Goal: Transaction & Acquisition: Purchase product/service

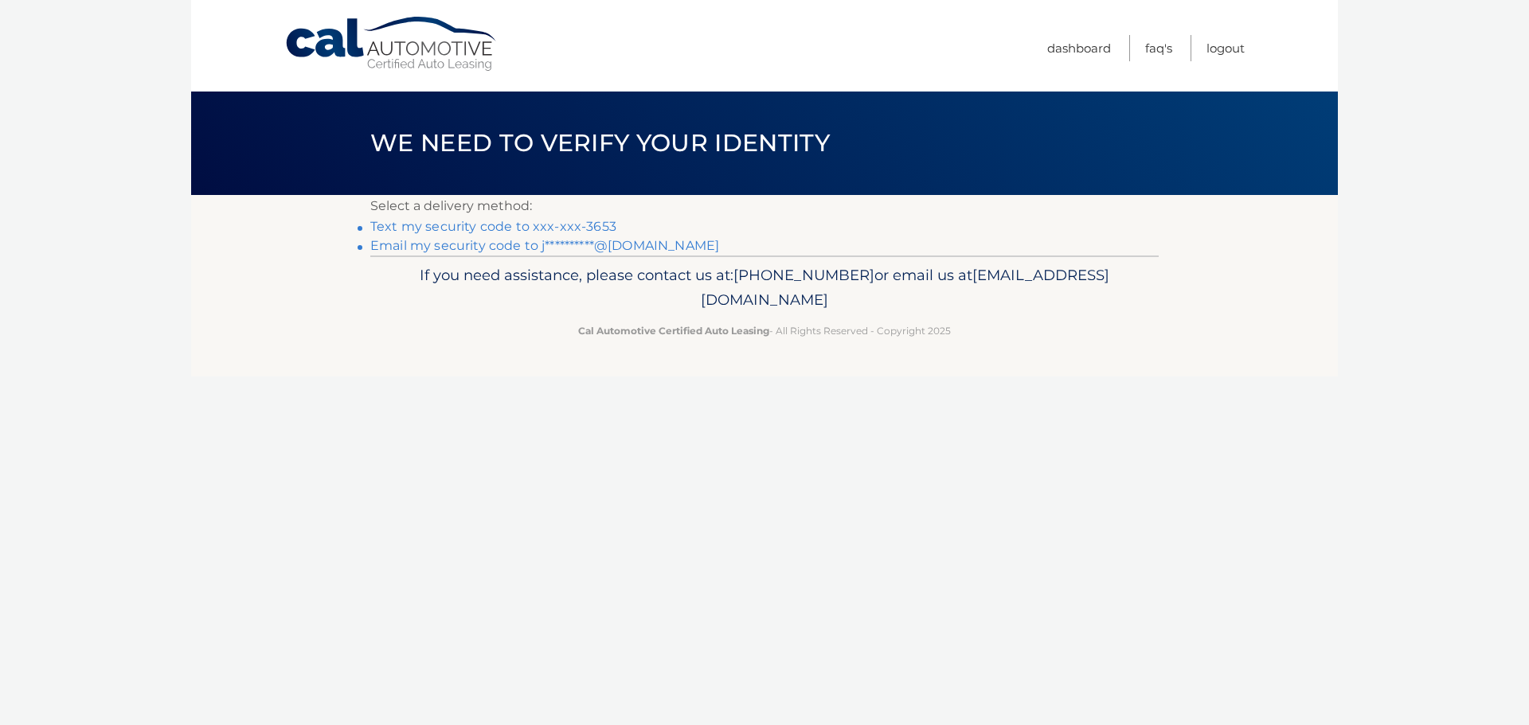
click at [522, 226] on link "Text my security code to xxx-xxx-3653" at bounding box center [493, 226] width 246 height 15
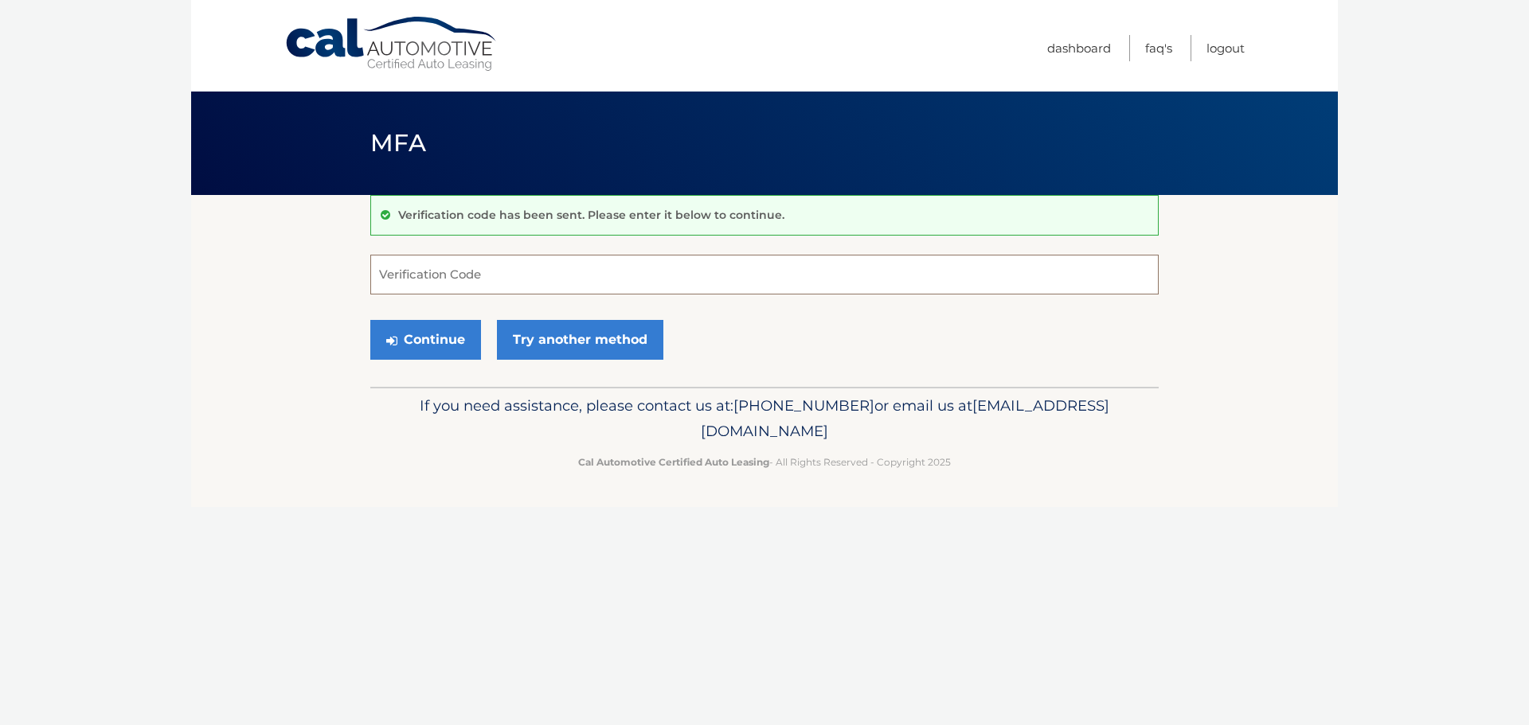
click at [392, 273] on input "Verification Code" at bounding box center [764, 275] width 788 height 40
type input "515212"
click at [444, 327] on button "Continue" at bounding box center [425, 340] width 111 height 40
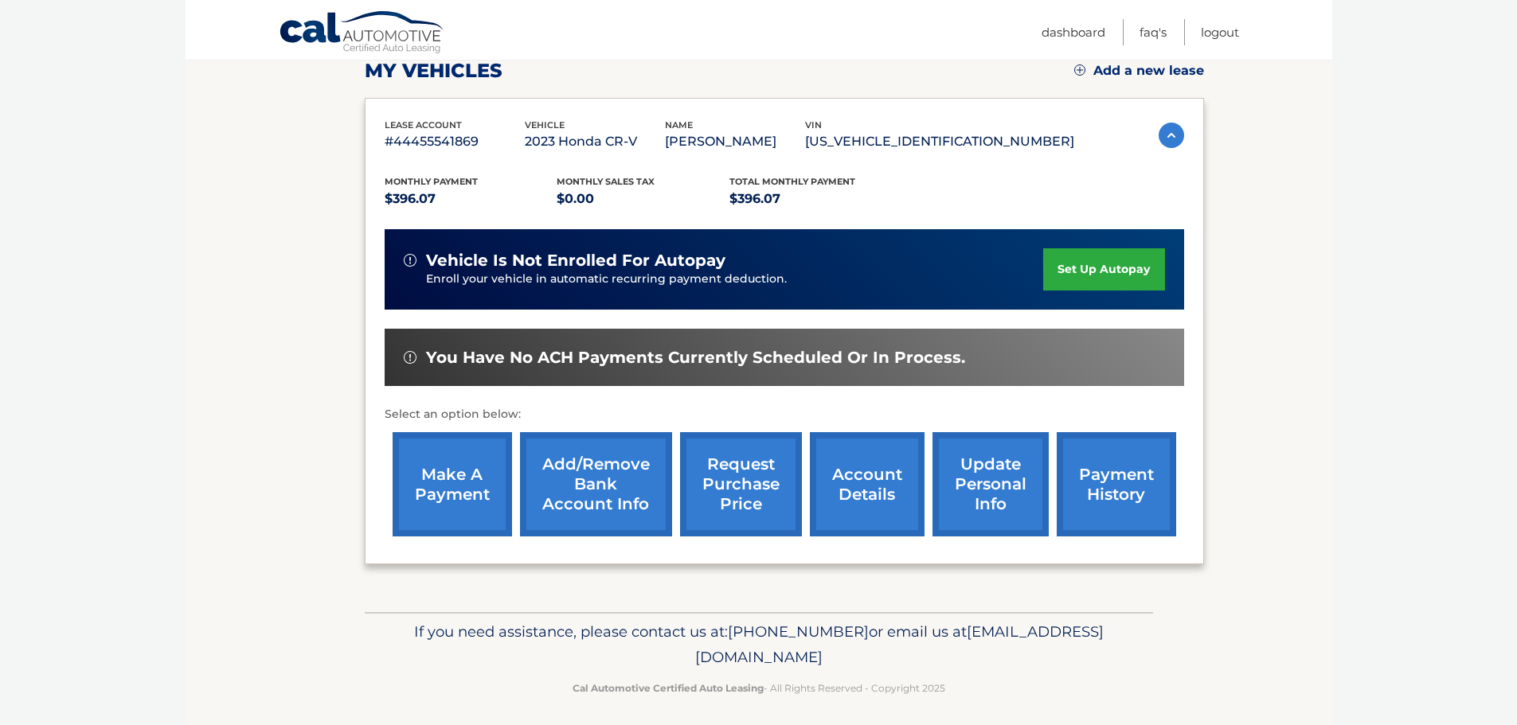
scroll to position [240, 0]
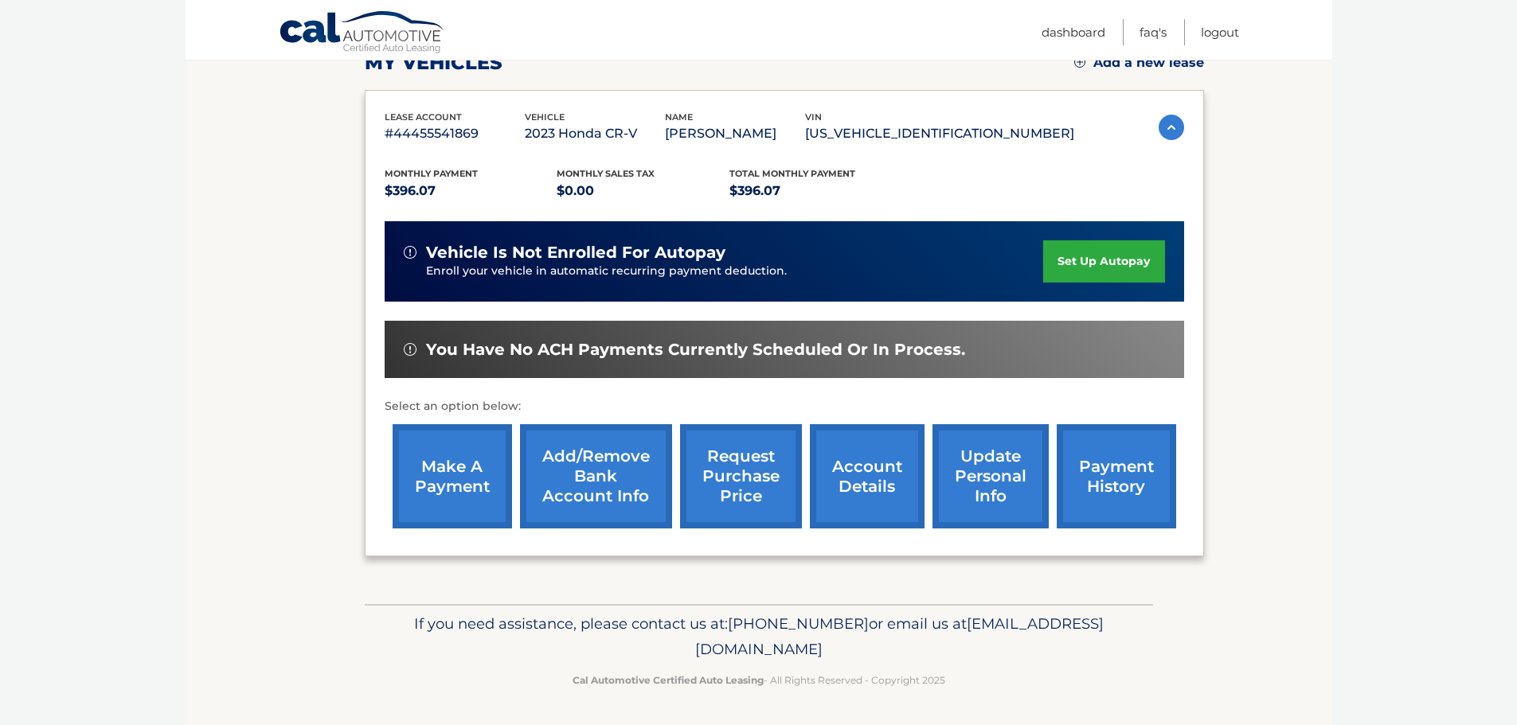
click at [443, 471] on link "make a payment" at bounding box center [452, 476] width 119 height 104
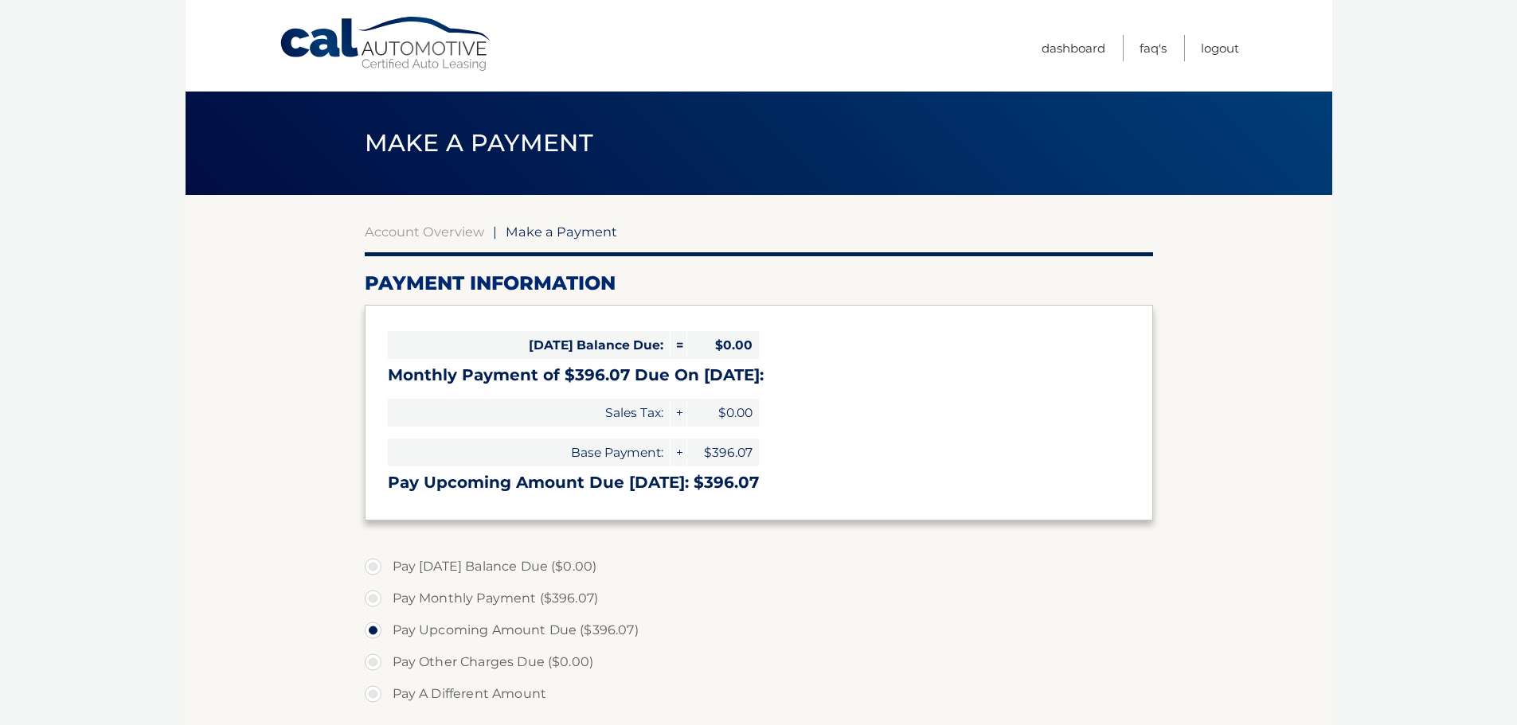
select select "MzZlYzczNjUtOTNlZS00ZTA1LThmZmItY2QxNjMxMjAyMjJk"
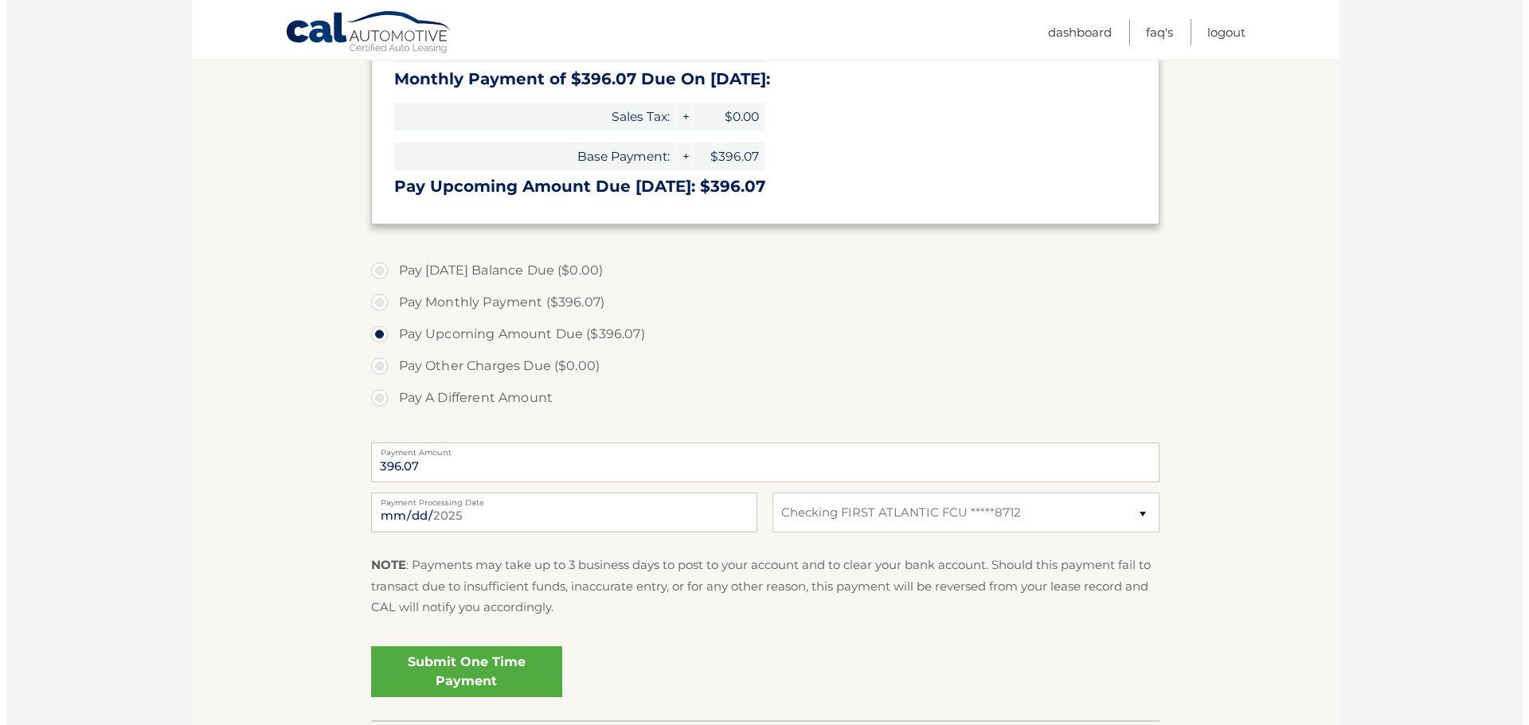
scroll to position [299, 0]
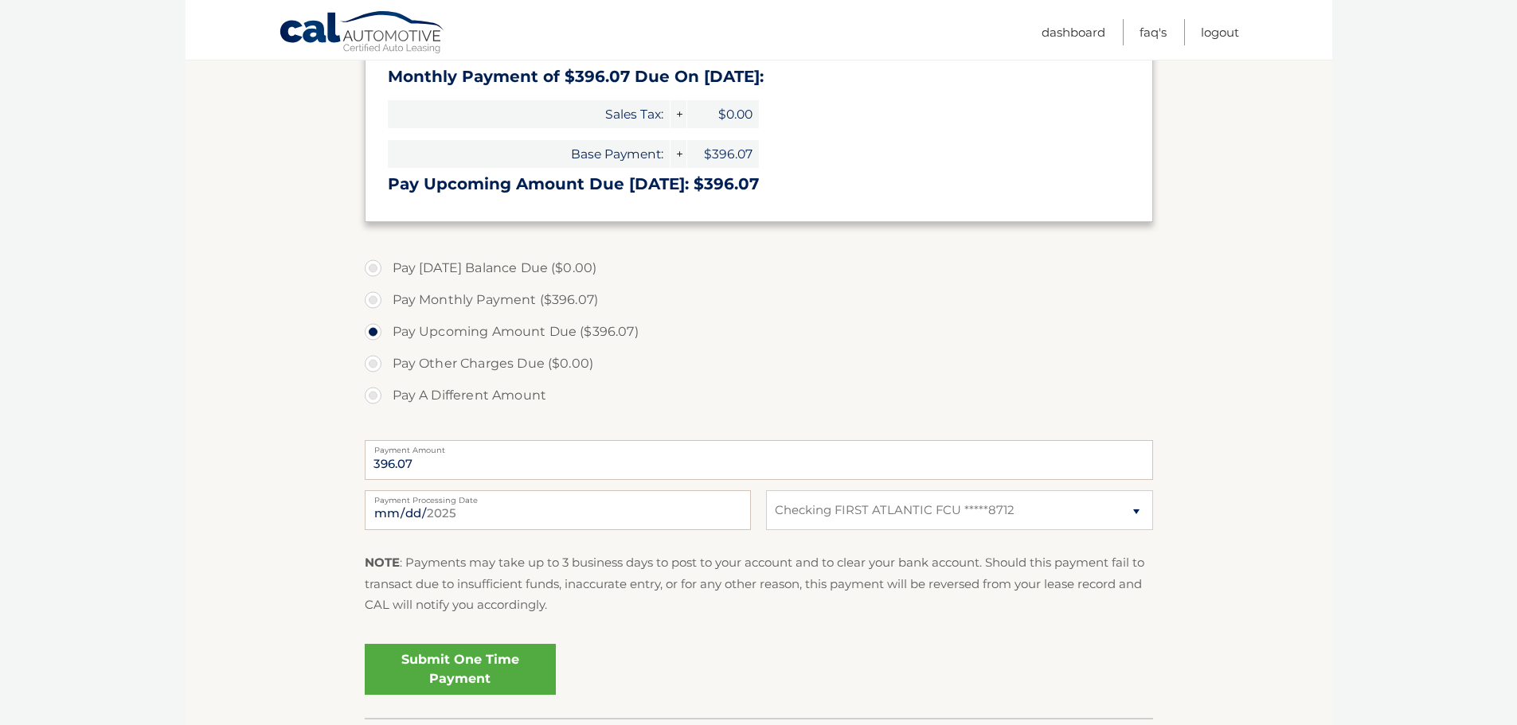
click at [441, 668] on link "Submit One Time Payment" at bounding box center [460, 669] width 191 height 51
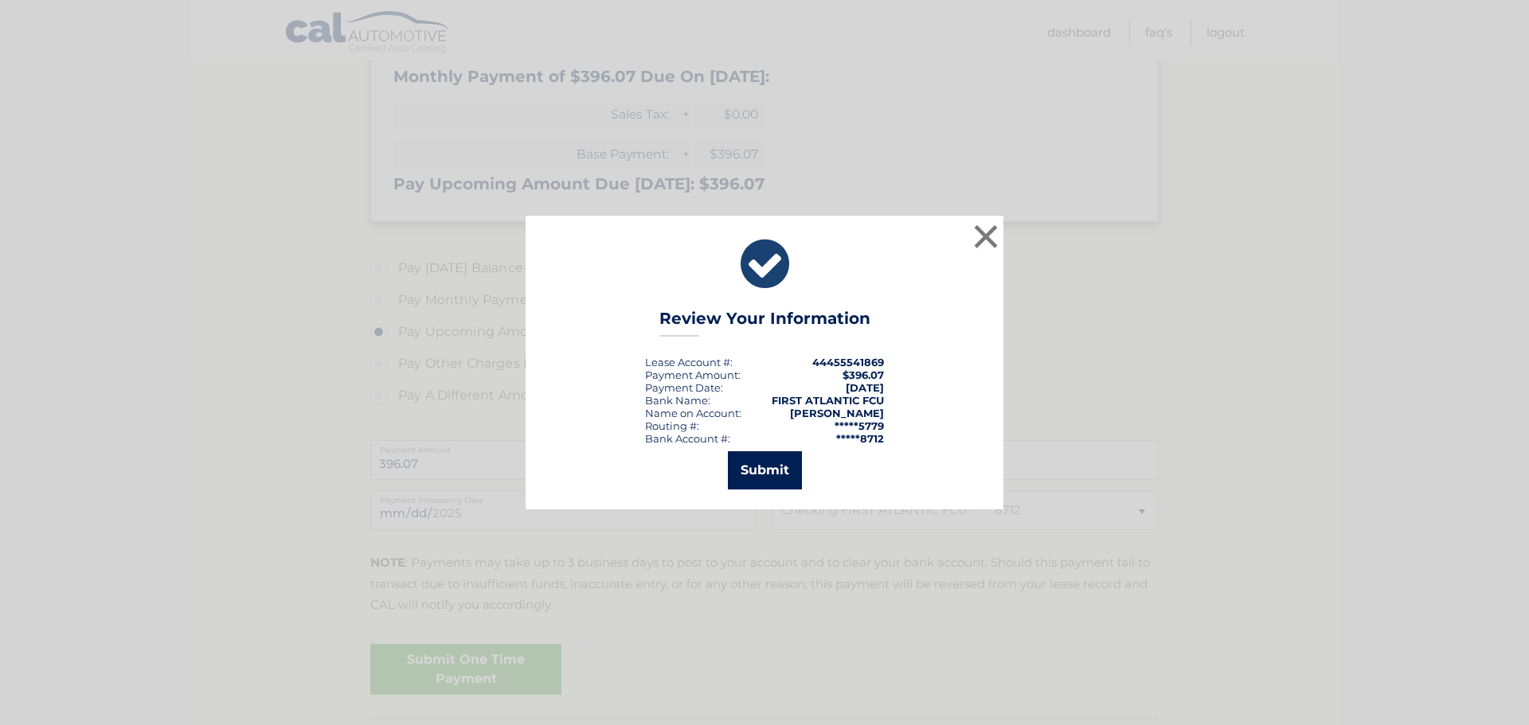
click at [756, 475] on button "Submit" at bounding box center [765, 471] width 74 height 38
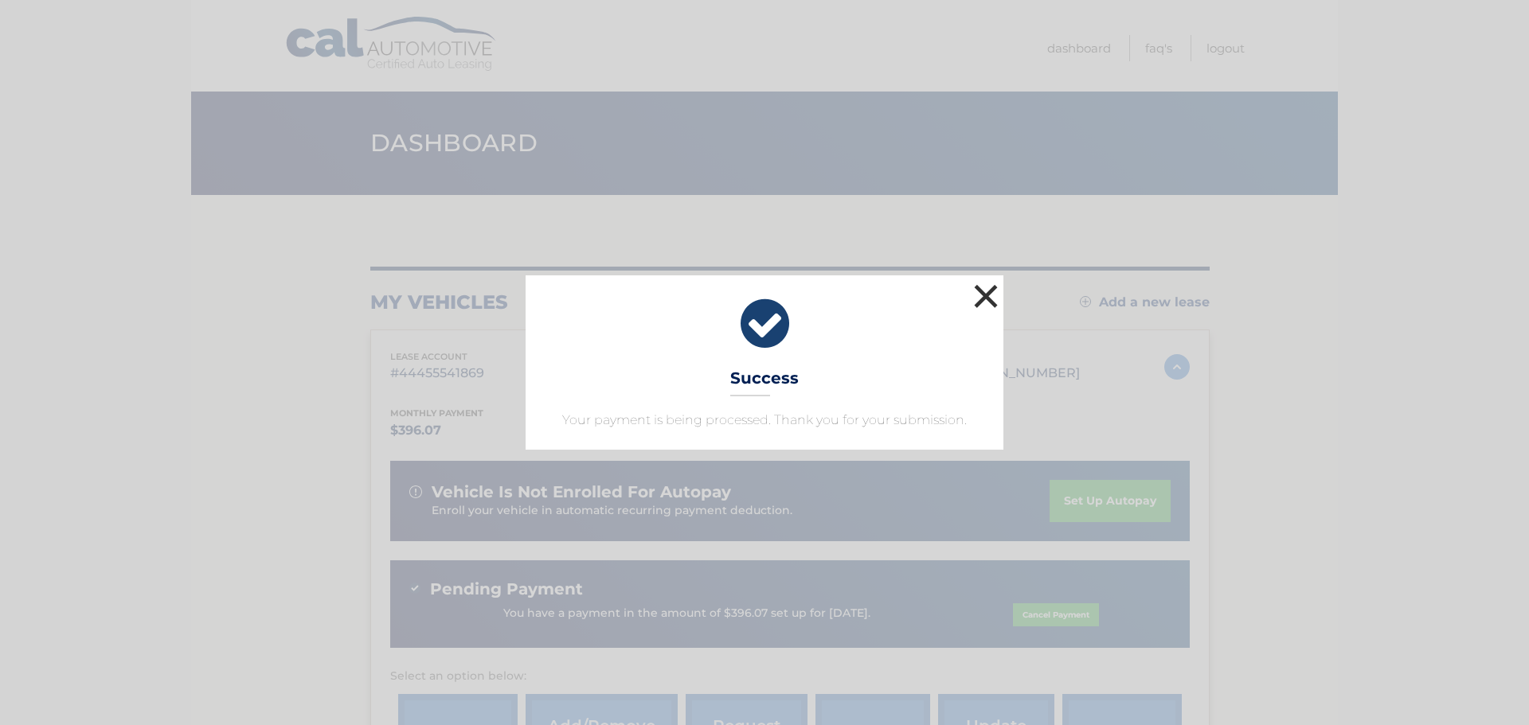
click at [989, 298] on button "×" at bounding box center [986, 296] width 32 height 32
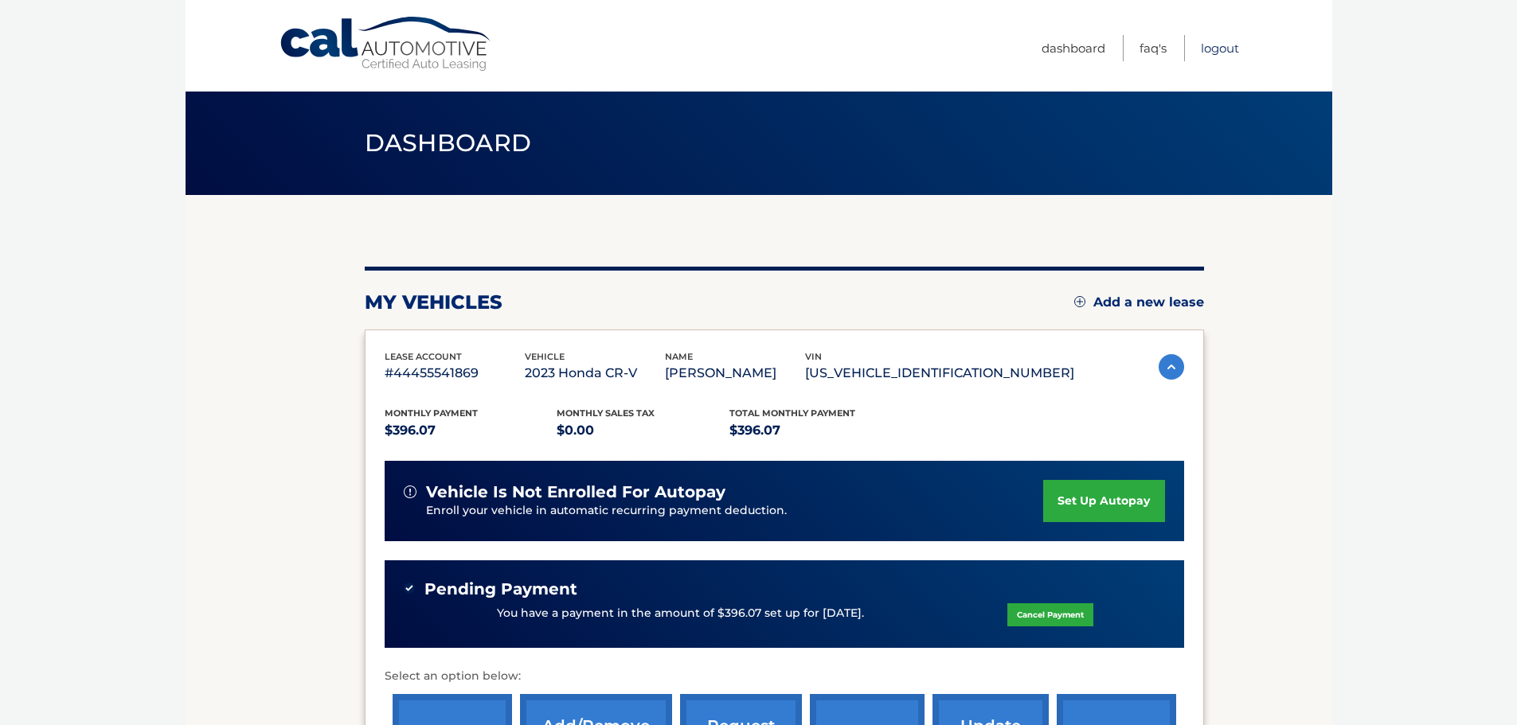
click at [1206, 50] on link "Logout" at bounding box center [1220, 48] width 38 height 26
